Goal: Navigation & Orientation: Find specific page/section

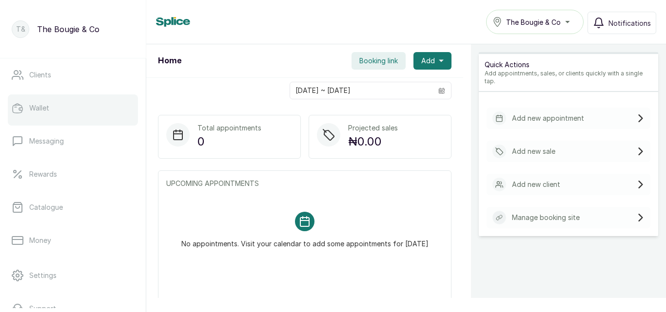
scroll to position [136, 0]
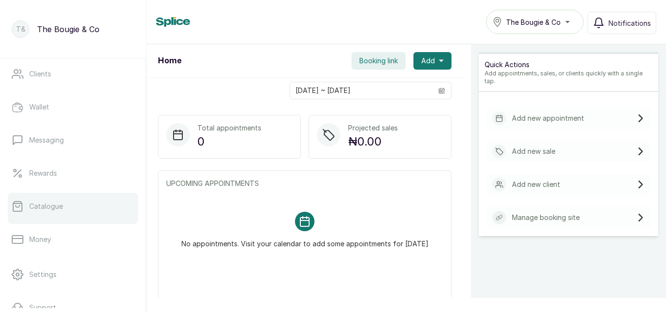
click at [62, 211] on link "Catalogue" at bounding box center [73, 206] width 130 height 27
